Goal: Information Seeking & Learning: Learn about a topic

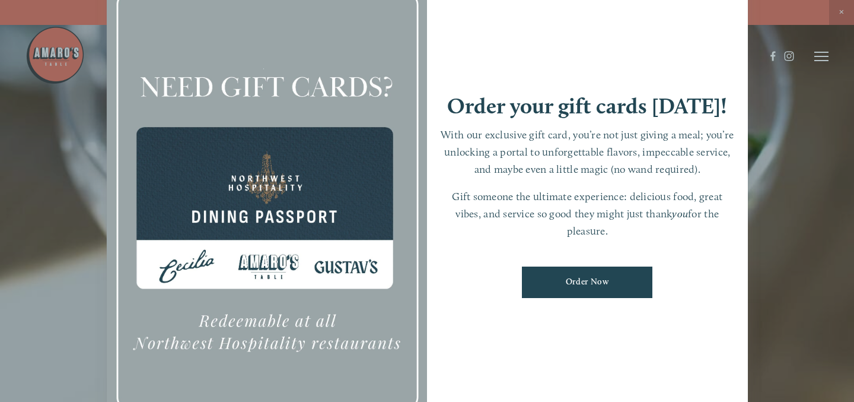
click at [840, 16] on div at bounding box center [427, 201] width 854 height 402
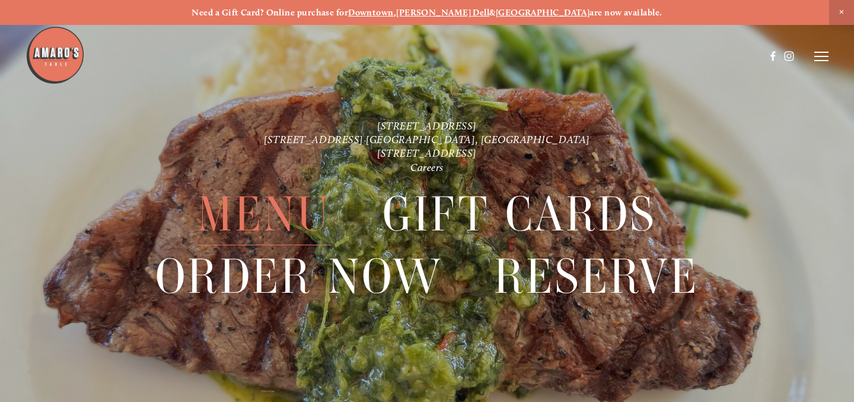
click at [291, 208] on span "Menu" at bounding box center [265, 214] width 134 height 62
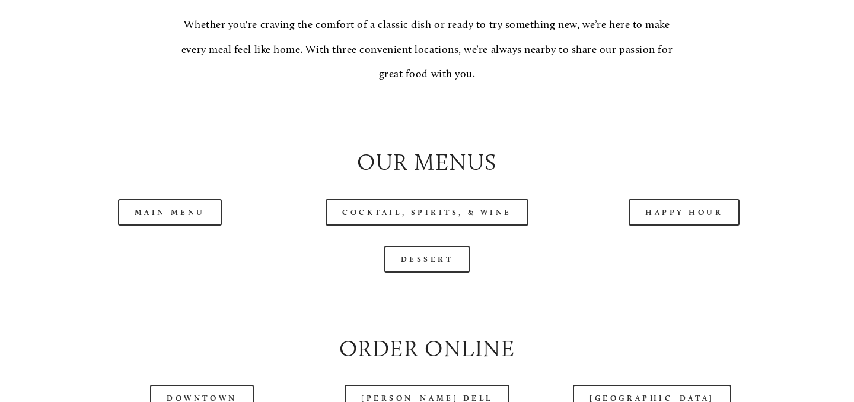
scroll to position [1239, 0]
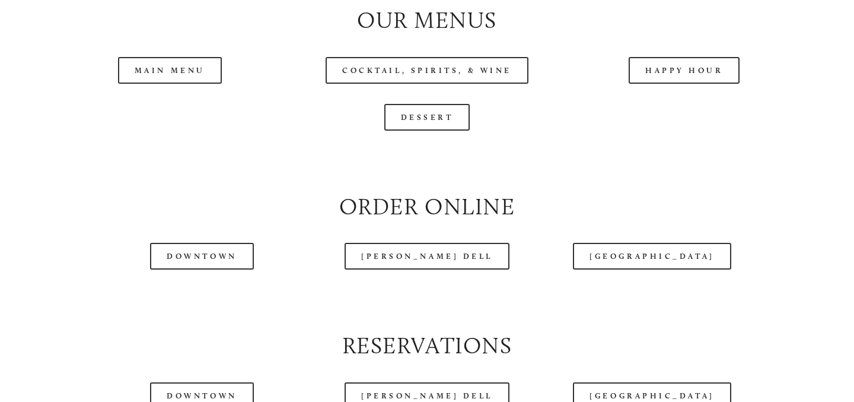
click at [190, 70] on header "Menu Order Now Visit Gallery 0" at bounding box center [427, 26] width 803 height 112
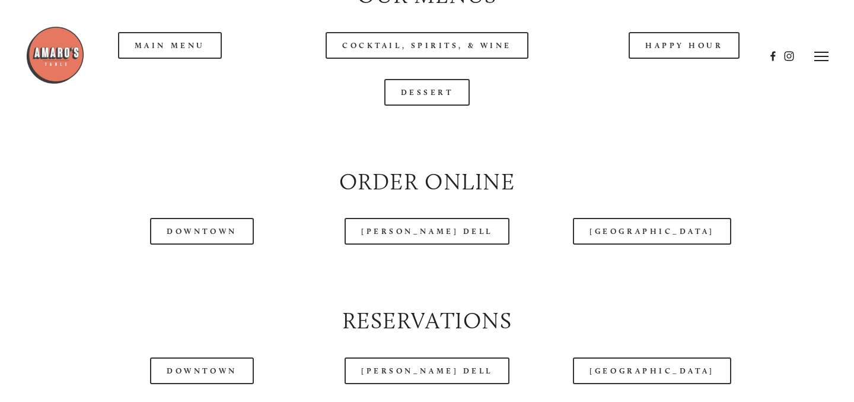
scroll to position [1232, 0]
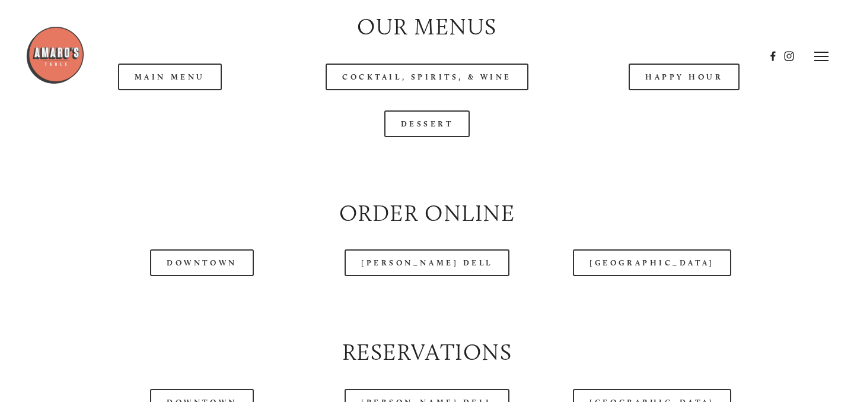
click at [180, 72] on div at bounding box center [396, 56] width 740 height 61
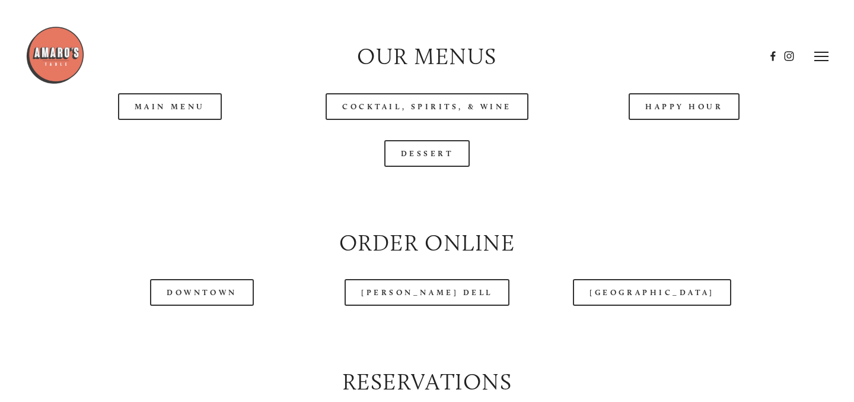
scroll to position [1120, 0]
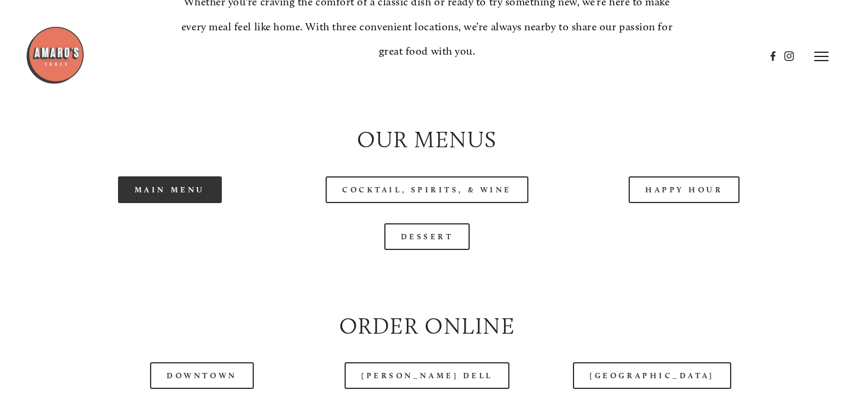
click at [174, 187] on link "Main Menu" at bounding box center [170, 189] width 104 height 27
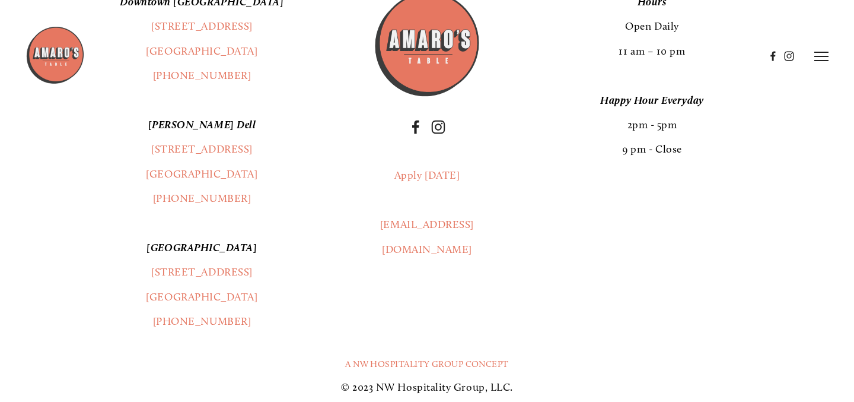
scroll to position [2137, 0]
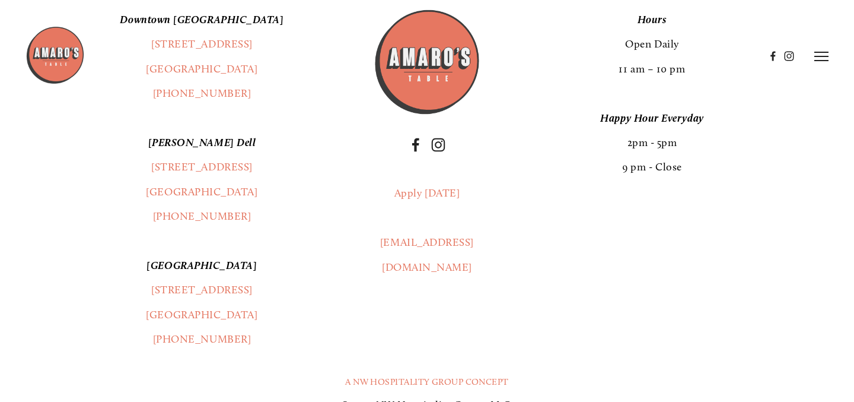
click at [274, 161] on p "[PERSON_NAME] Dell [STREET_ADDRESS] [GEOGRAPHIC_DATA], WA [PHONE_NUMBER]" at bounding box center [201, 180] width 301 height 98
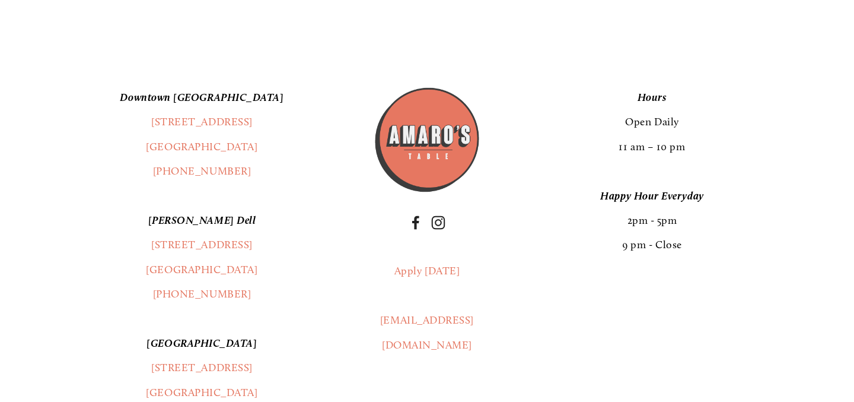
scroll to position [2075, 0]
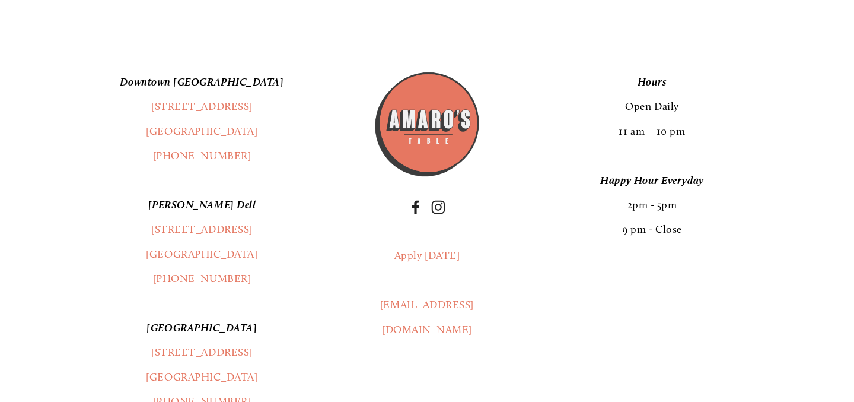
click at [310, 132] on p "[GEOGRAPHIC_DATA] [STREET_ADDRESS] (360) 718-2942" at bounding box center [201, 119] width 301 height 98
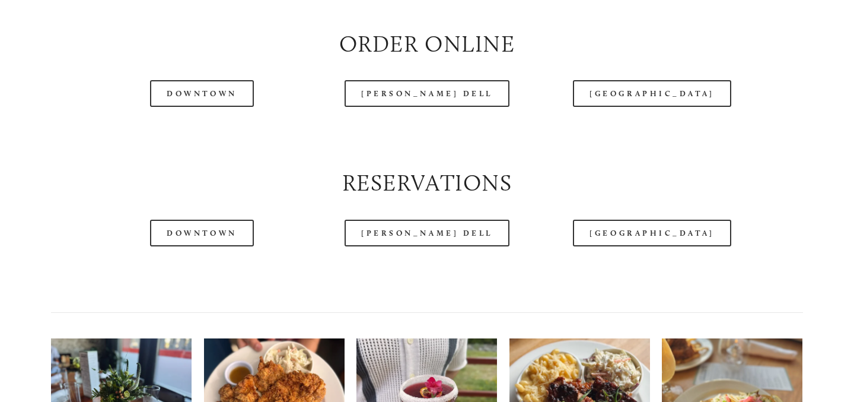
scroll to position [1466, 0]
